Goal: Navigation & Orientation: Find specific page/section

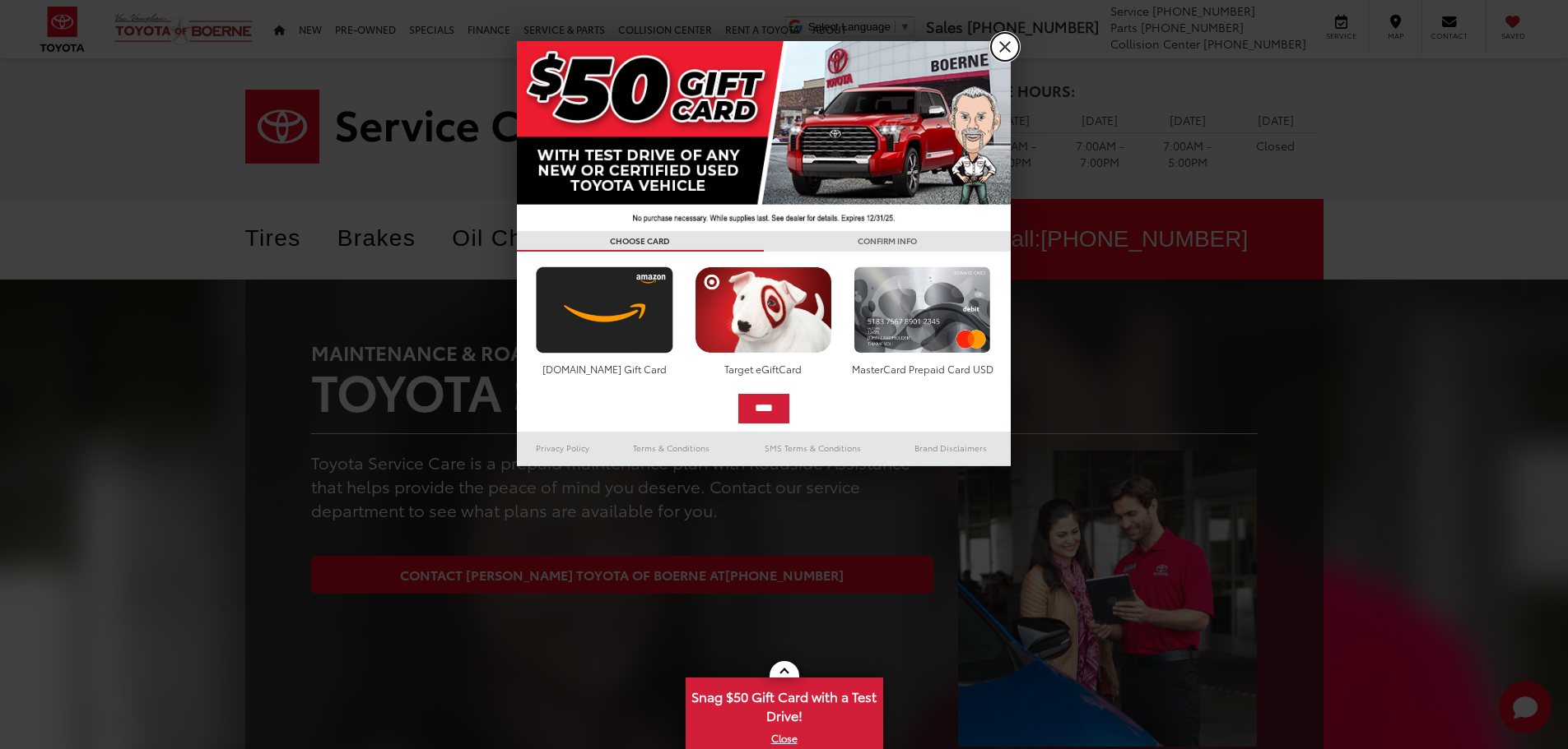
click at [1007, 52] on link "X" at bounding box center [1005, 47] width 28 height 28
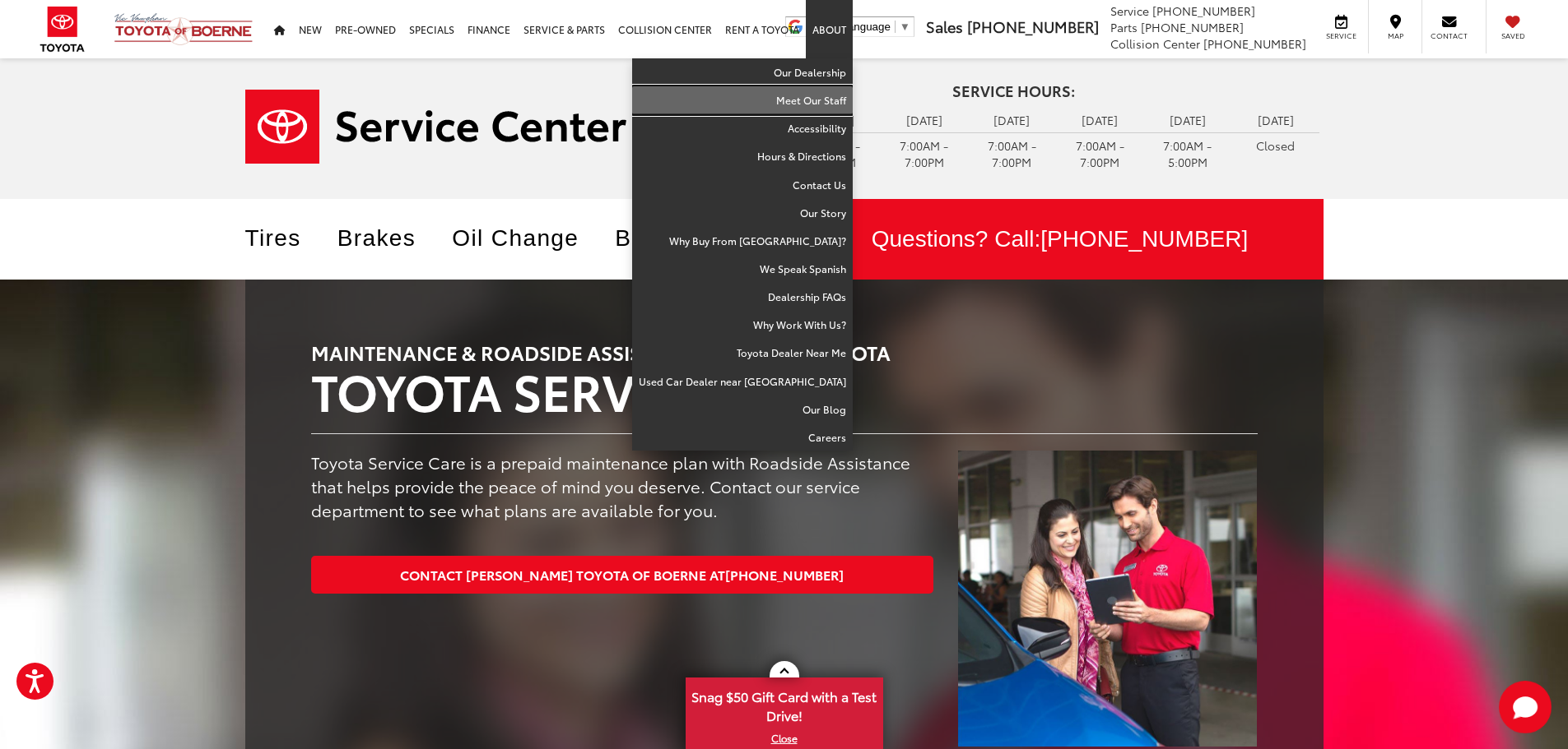
click at [816, 106] on link "Meet Our Staff" at bounding box center [741, 100] width 220 height 28
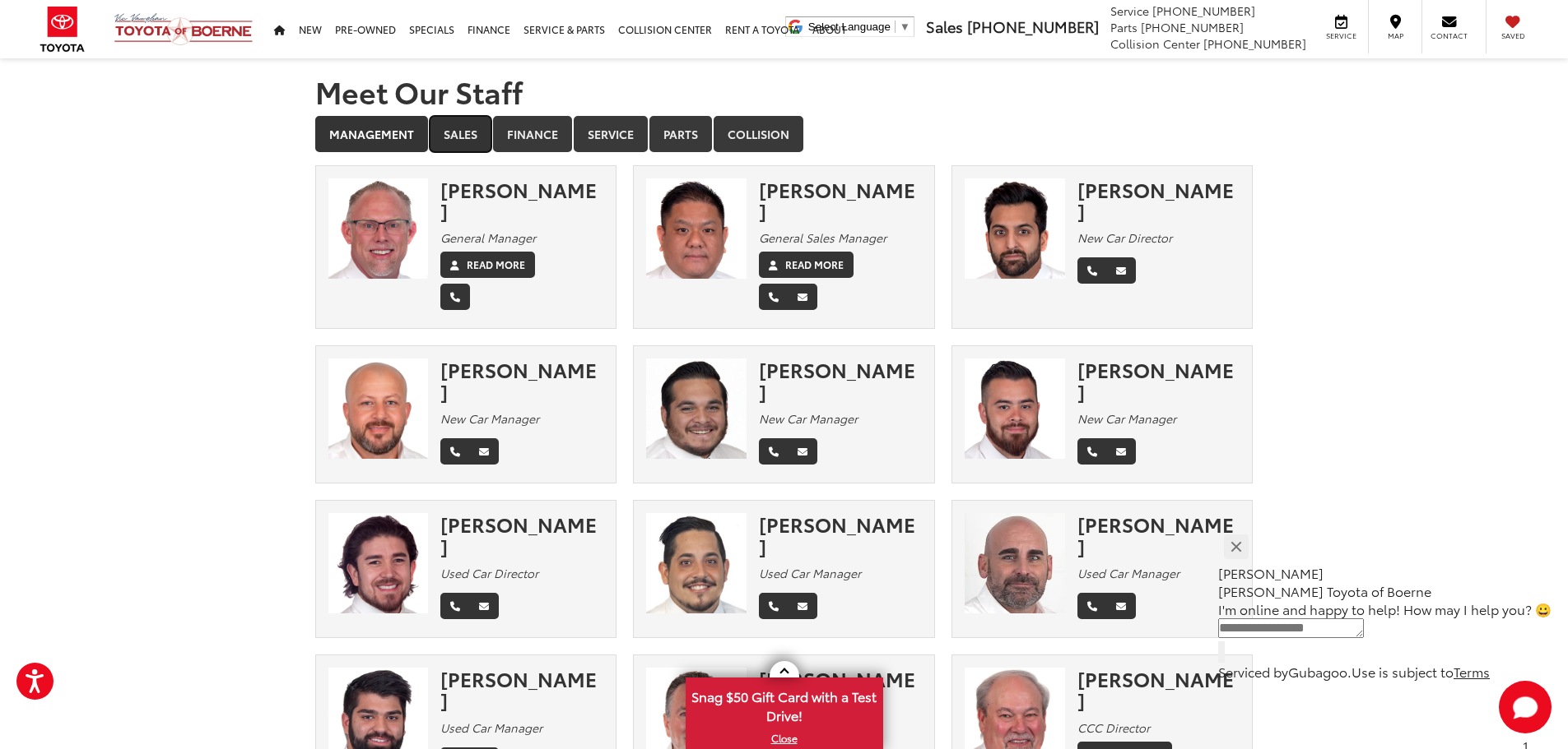
click at [461, 117] on link "Sales" at bounding box center [460, 133] width 62 height 36
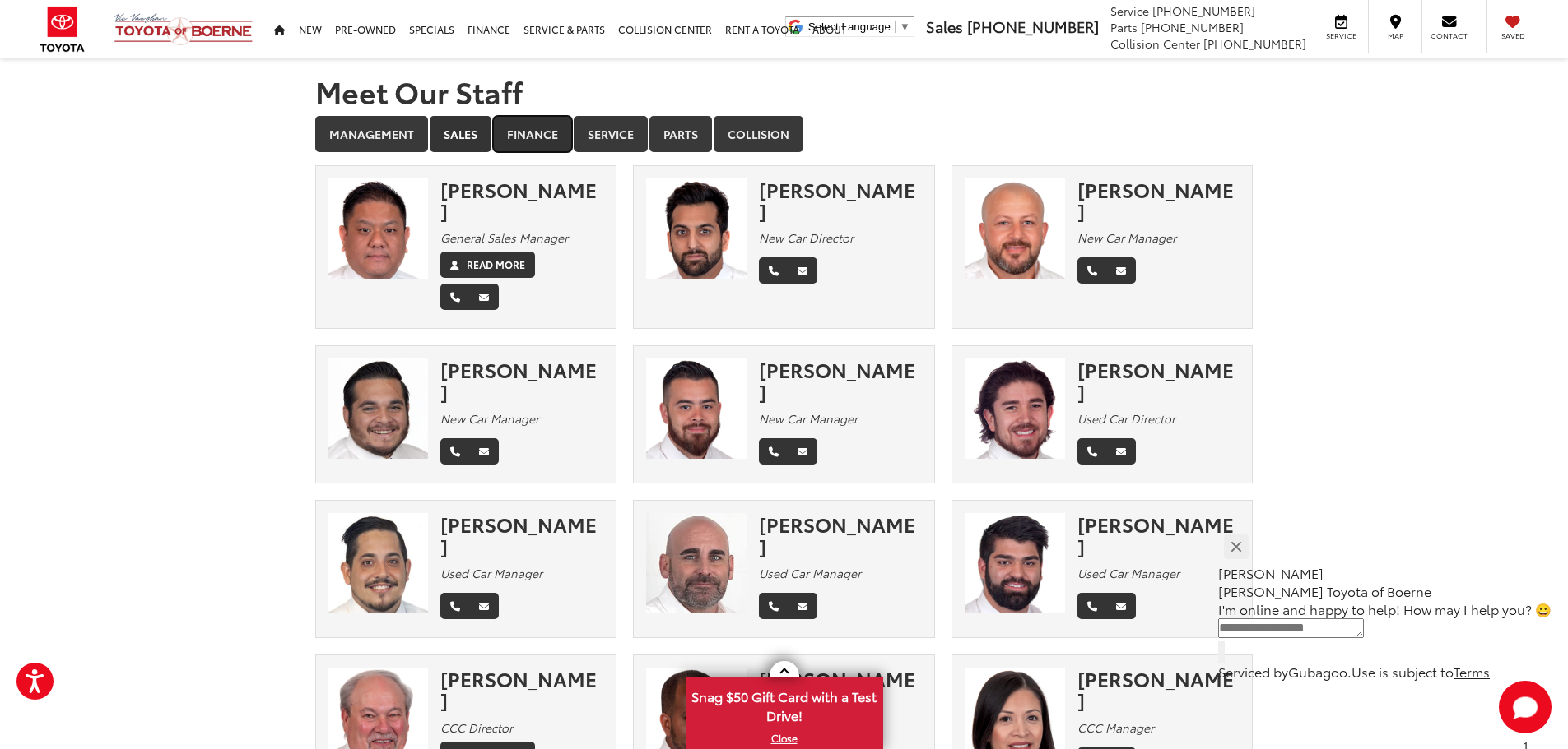
click at [519, 140] on link "Finance" at bounding box center [532, 133] width 79 height 36
